Goal: Task Accomplishment & Management: Manage account settings

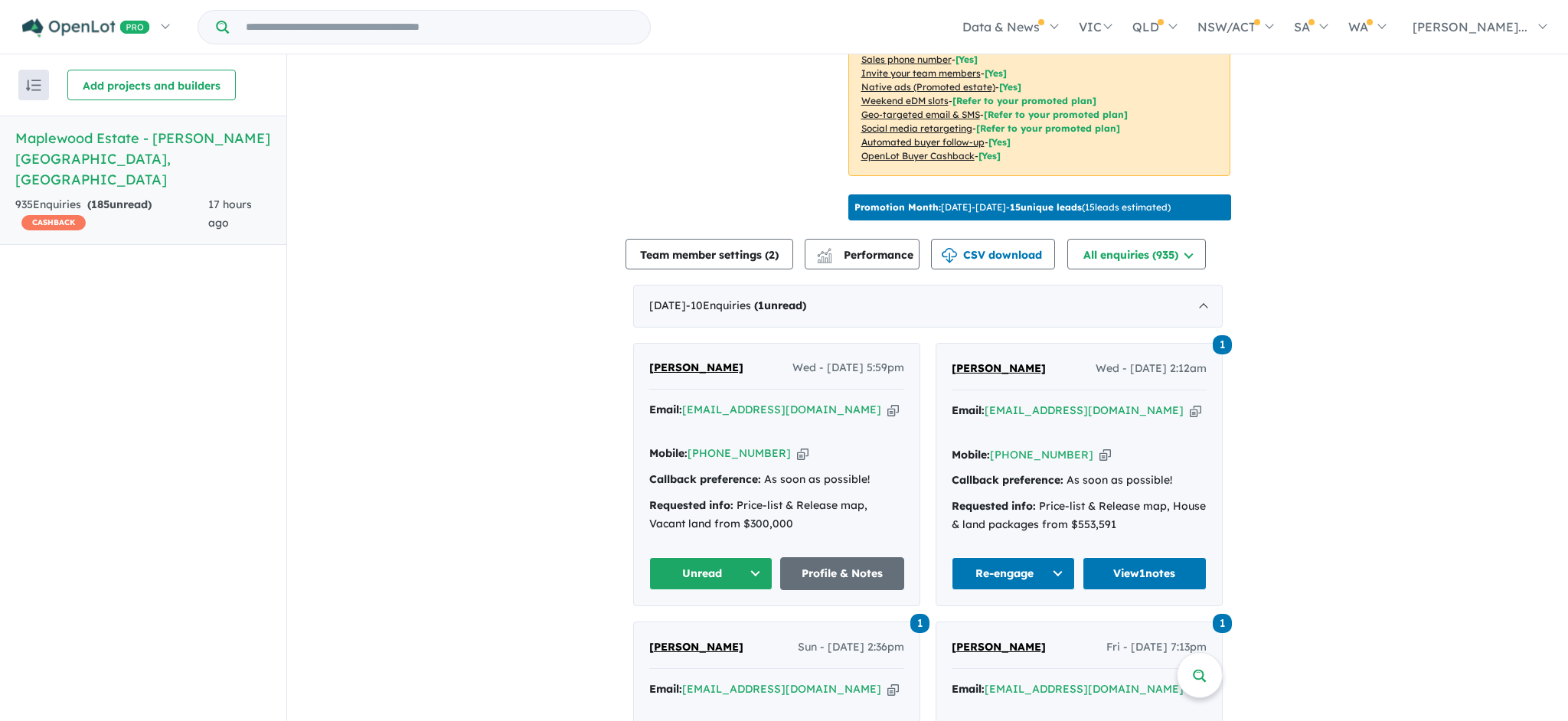
scroll to position [416, 0]
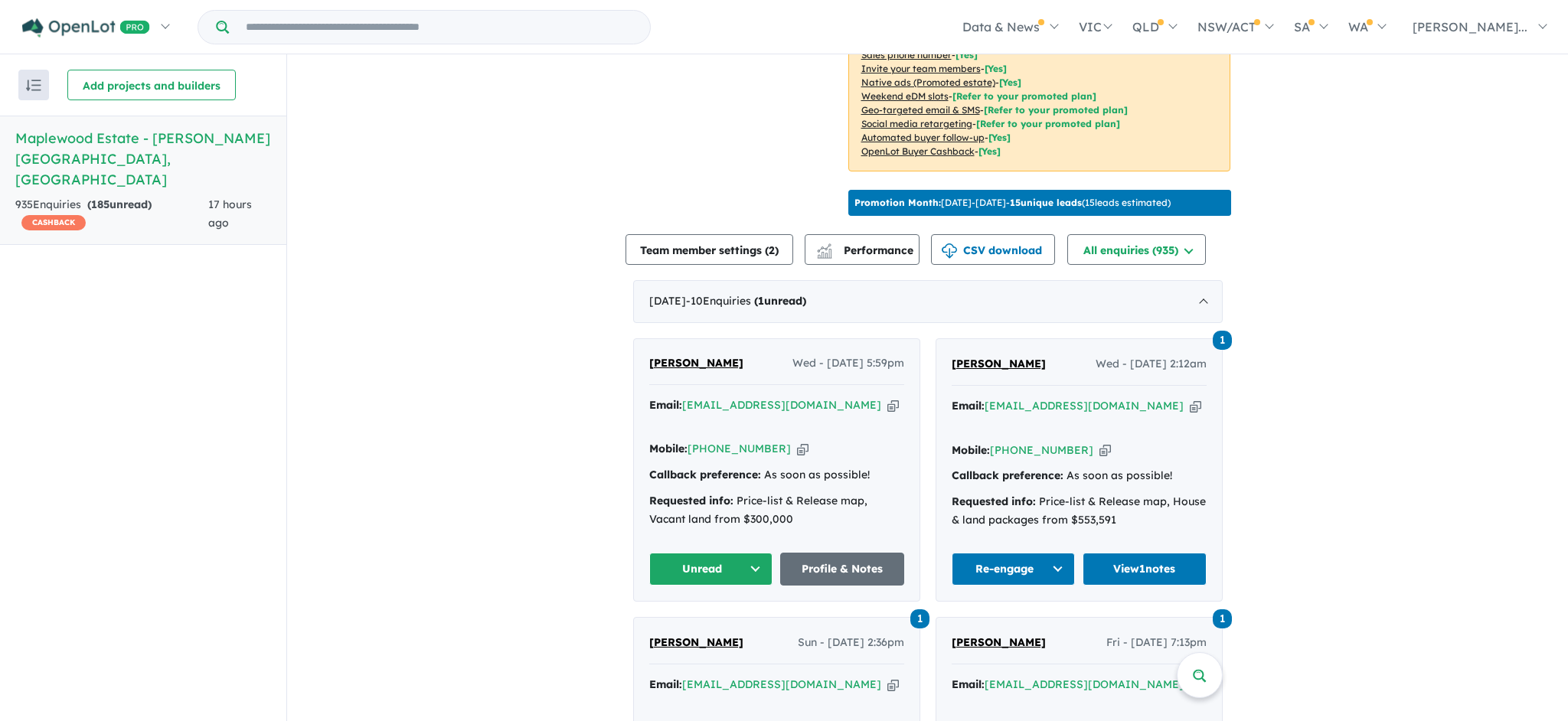
click at [887, 412] on icon "button" at bounding box center [893, 405] width 12 height 16
drag, startPoint x: 731, startPoint y: 368, endPoint x: 646, endPoint y: 370, distance: 85.0
click at [649, 370] on div "Gautam Mahey Wed - 10/09/2025, 5:59pm" at bounding box center [777, 370] width 255 height 31
copy span "[PERSON_NAME]"
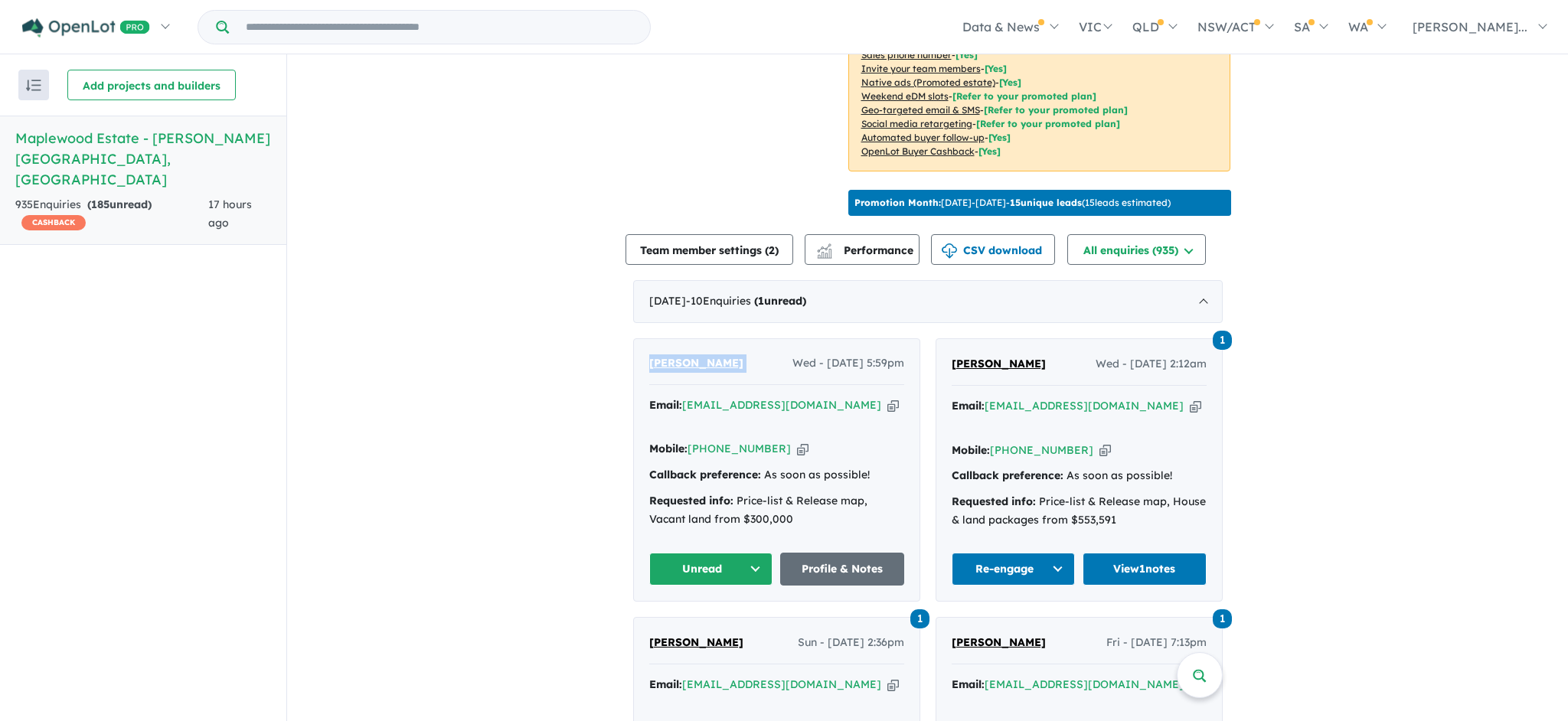
click at [797, 441] on icon "button" at bounding box center [803, 449] width 12 height 16
copy span "[PERSON_NAME]"
click at [748, 570] on button "Unread" at bounding box center [712, 568] width 124 height 33
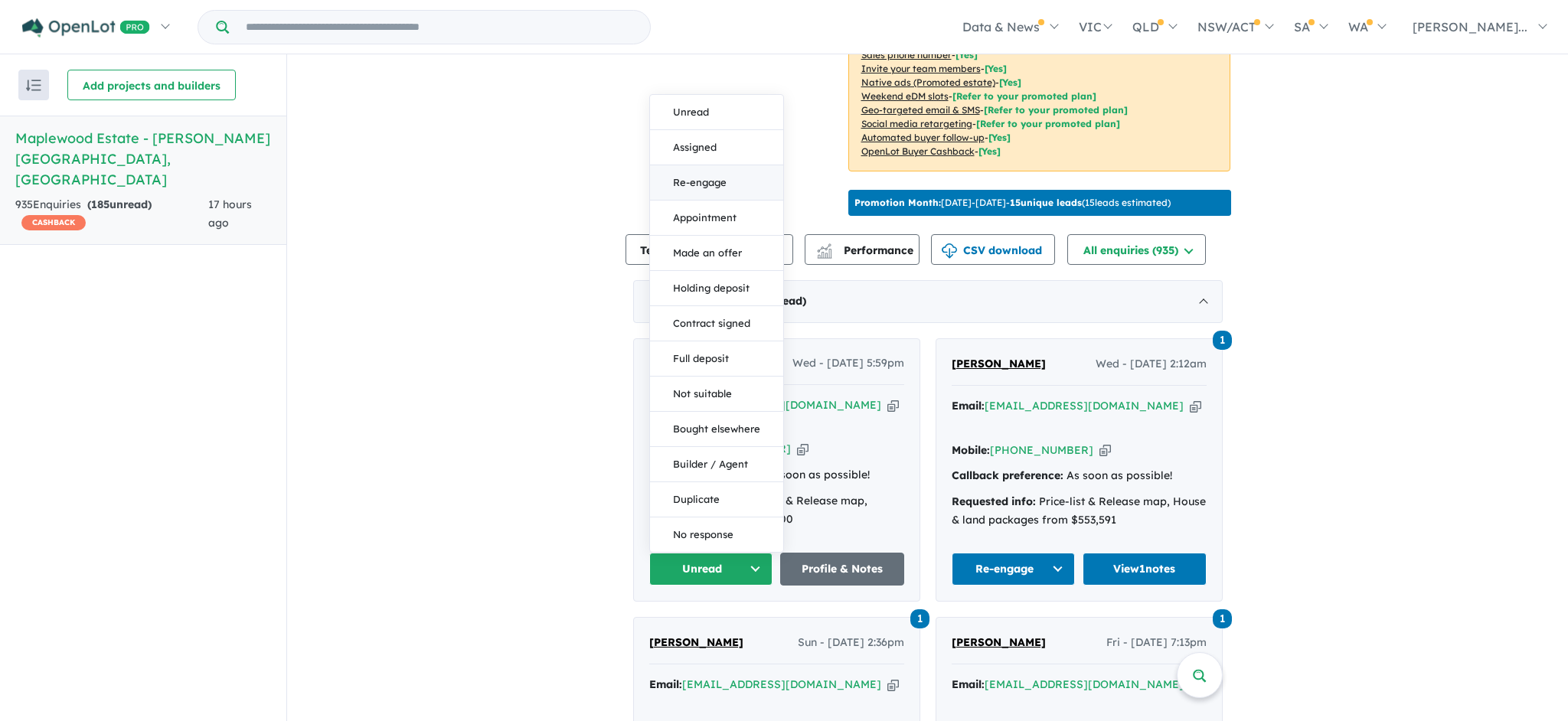
click at [710, 185] on button "Re-engage" at bounding box center [716, 183] width 133 height 35
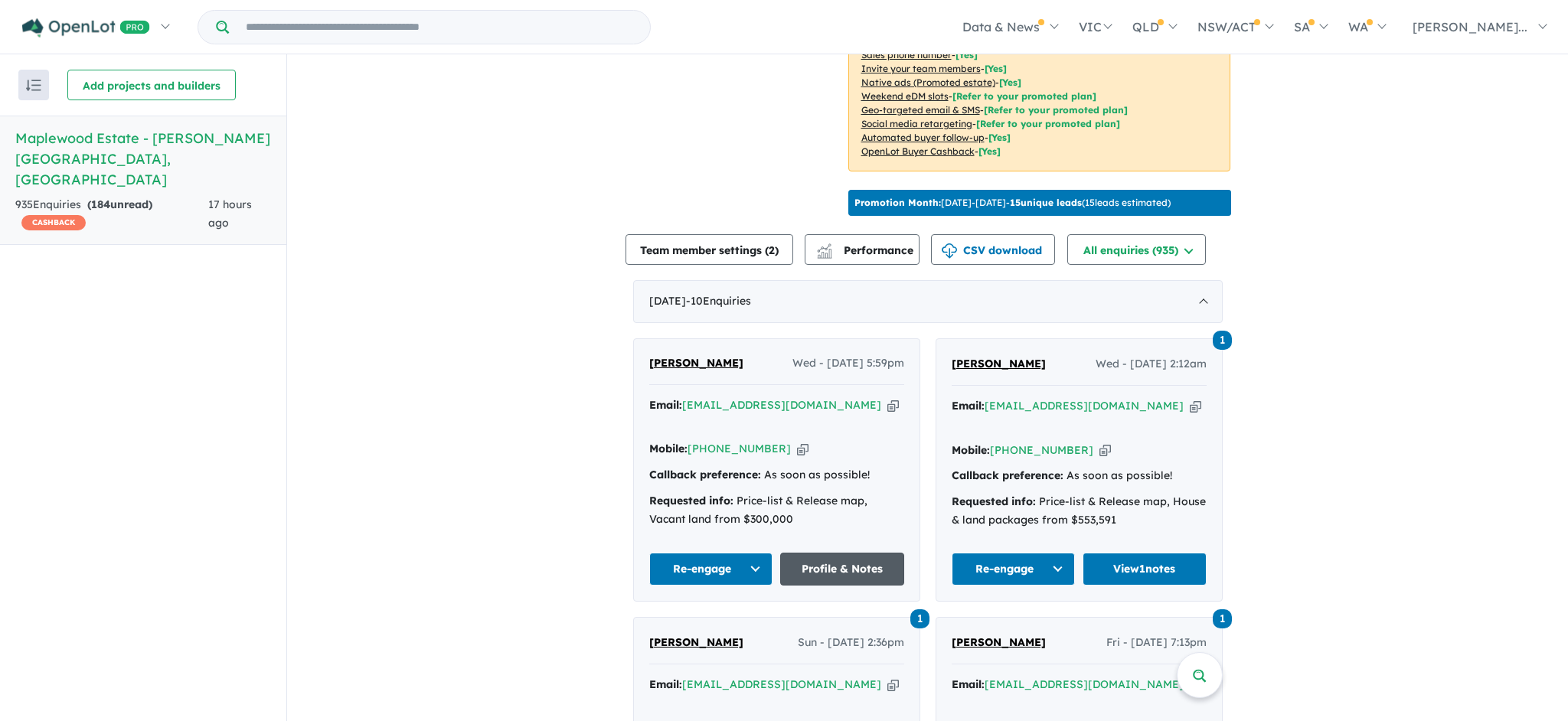
click at [851, 584] on link "Profile & Notes" at bounding box center [842, 568] width 124 height 33
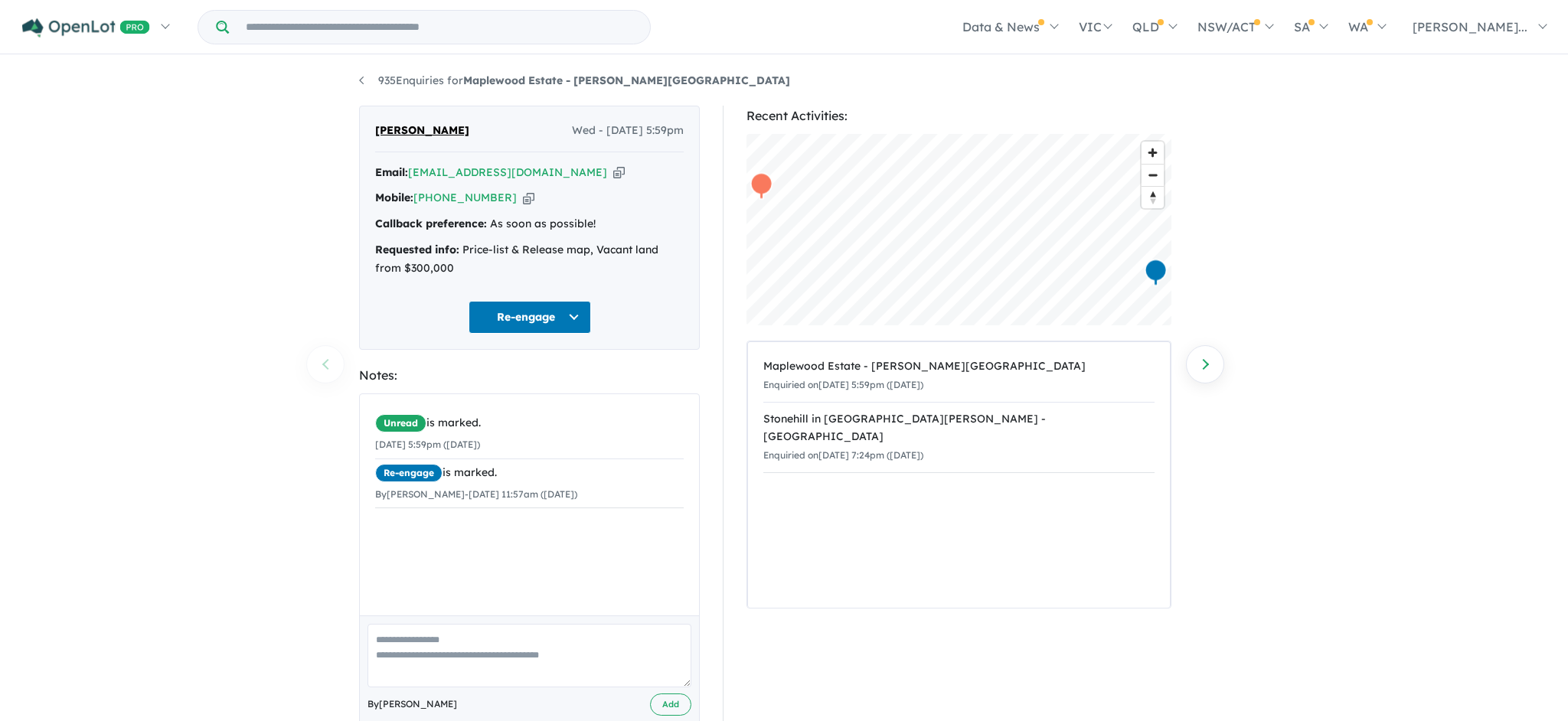
click at [479, 642] on textarea at bounding box center [529, 656] width 323 height 64
type textarea "**********"
click at [659, 697] on button "Add" at bounding box center [670, 705] width 41 height 22
click at [613, 169] on icon "button" at bounding box center [619, 172] width 12 height 16
